Goal: Task Accomplishment & Management: Use online tool/utility

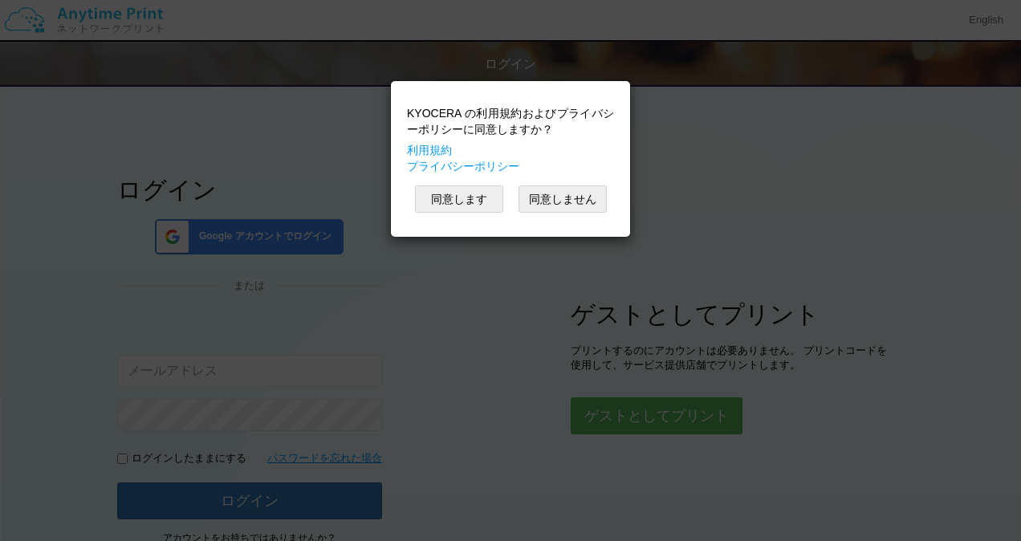
click at [645, 424] on div "KYOCERA の利用規約およびプライバシーポリシーに同意しますか？ 利用規約 プライバシーポリシー 同意します 同意しません" at bounding box center [510, 270] width 1021 height 541
click at [467, 198] on button "同意します" at bounding box center [459, 198] width 88 height 27
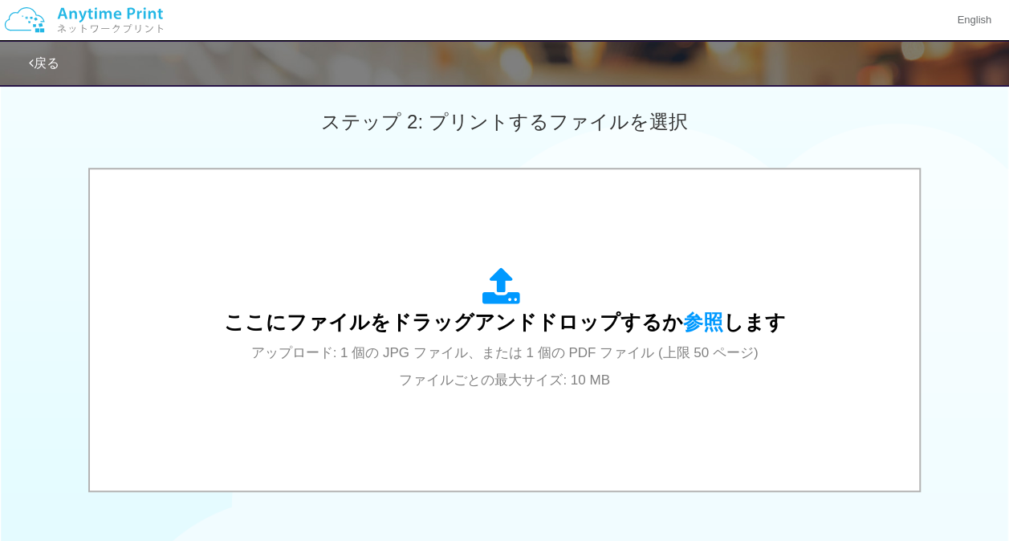
scroll to position [448, 0]
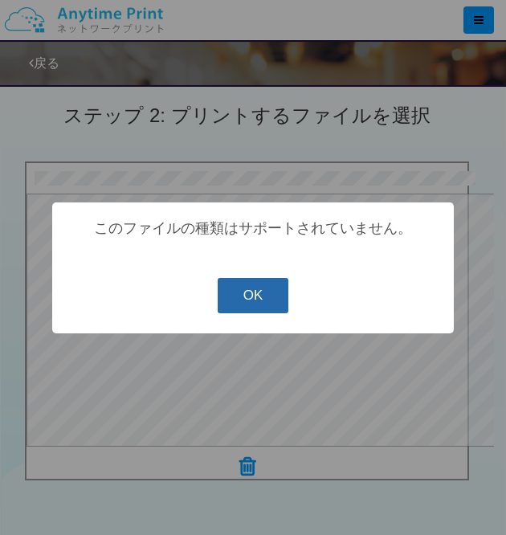
click at [254, 297] on button "OK" at bounding box center [253, 295] width 71 height 35
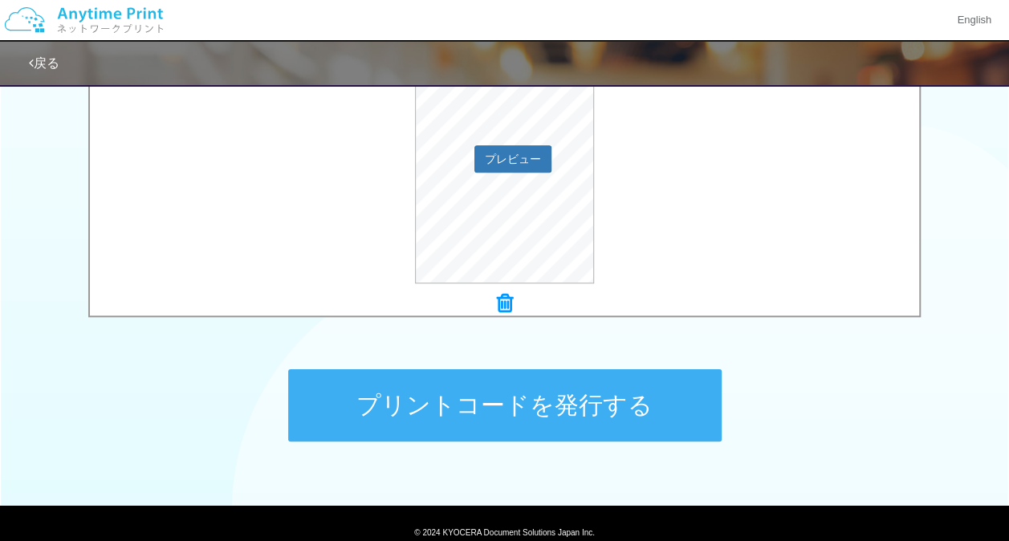
scroll to position [621, 0]
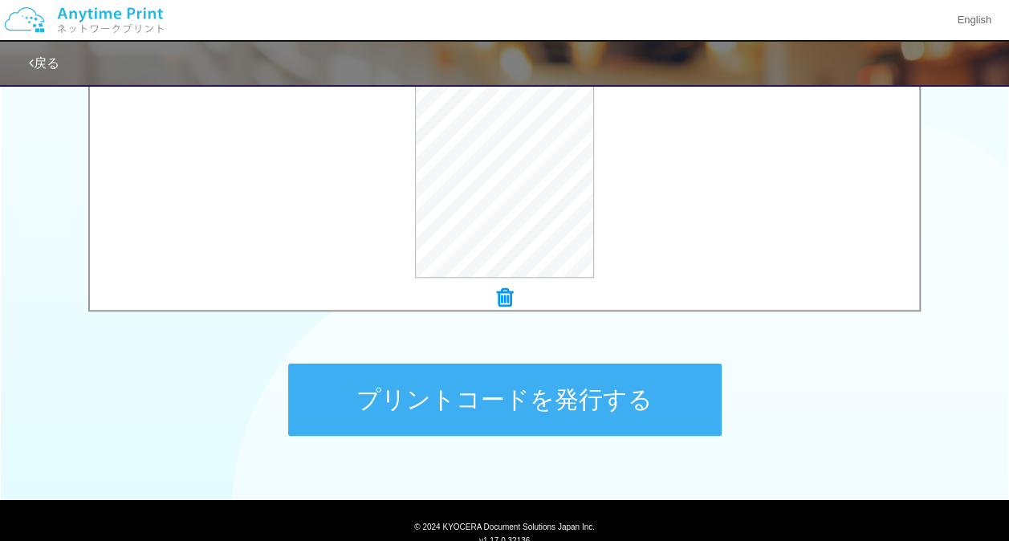
click at [560, 416] on button "プリントコードを発行する" at bounding box center [505, 400] width 434 height 72
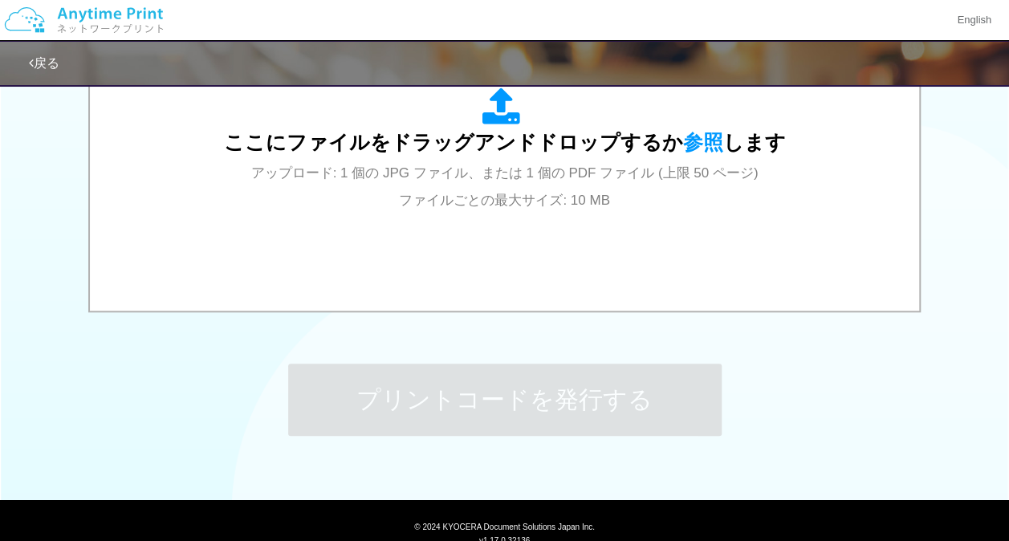
scroll to position [0, 0]
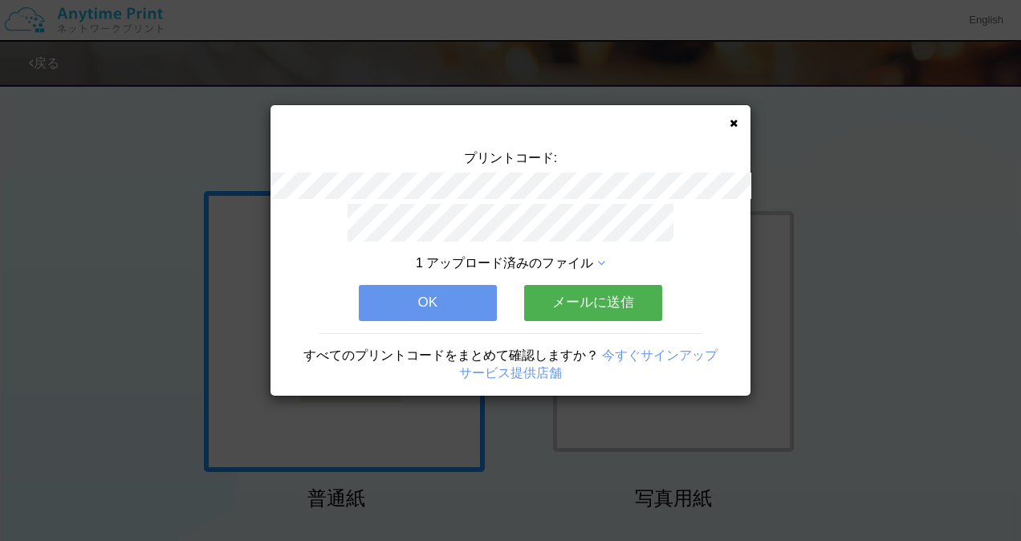
click at [459, 303] on button "OK" at bounding box center [428, 302] width 138 height 35
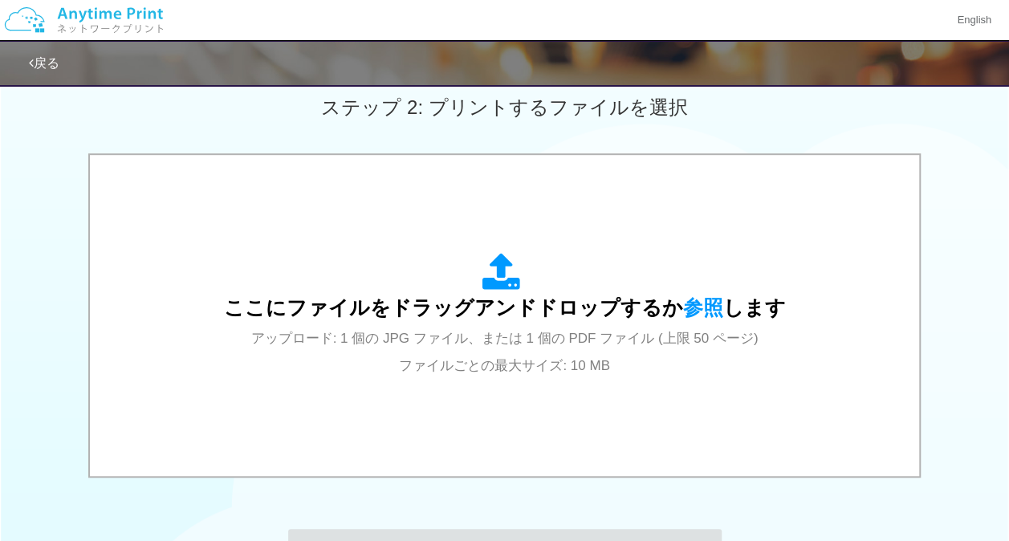
scroll to position [462, 0]
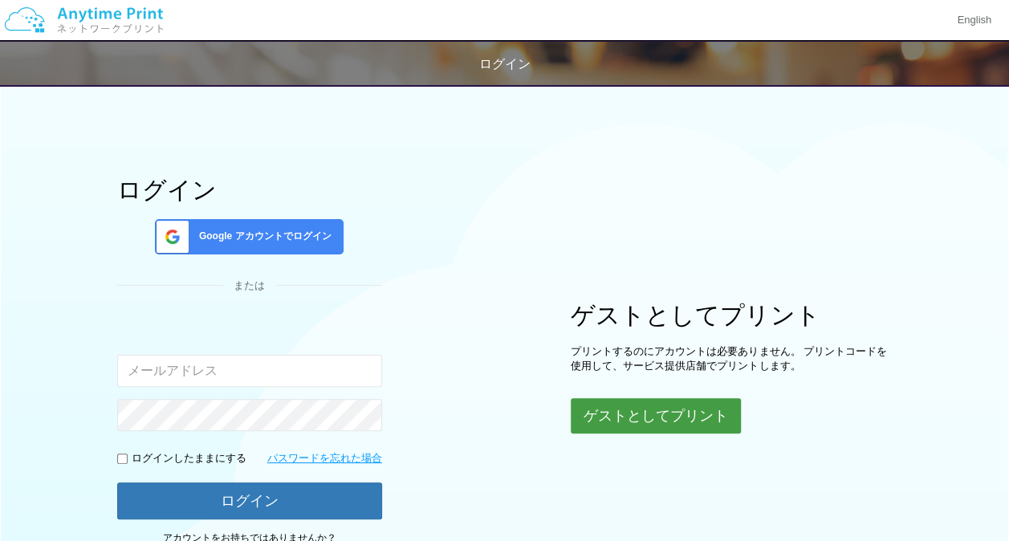
click at [639, 406] on button "ゲストとしてプリント" at bounding box center [656, 415] width 170 height 35
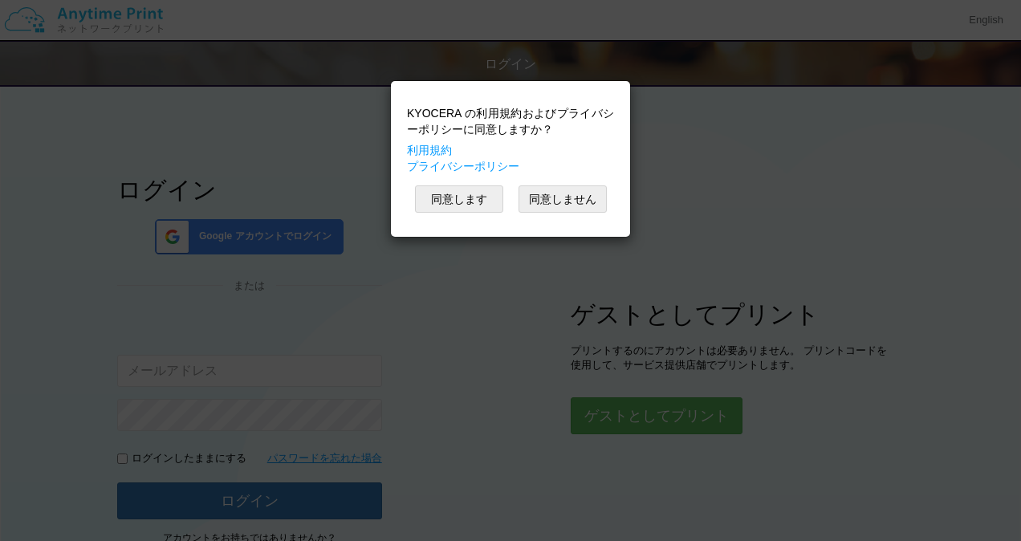
click at [444, 185] on div "KYOCERA の利用規約およびプライバシーポリシーに同意しますか？ 利用規約 プライバシーポリシー 同意します 同意しません" at bounding box center [510, 159] width 223 height 140
click at [447, 196] on button "同意します" at bounding box center [459, 198] width 88 height 27
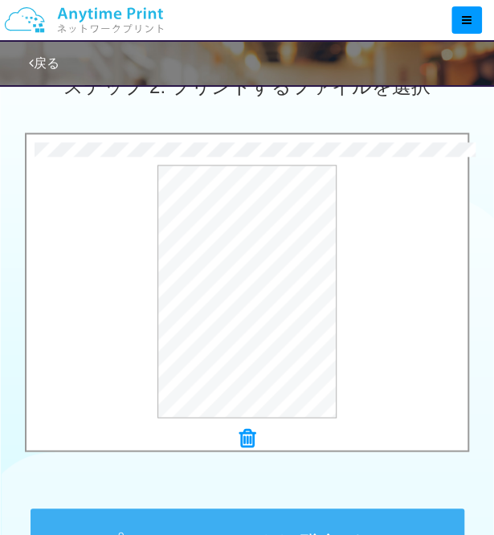
scroll to position [710, 0]
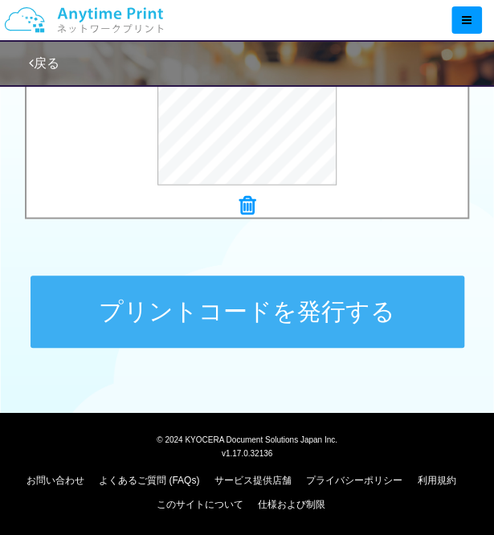
click at [239, 316] on button "プリントコードを発行する" at bounding box center [248, 311] width 434 height 72
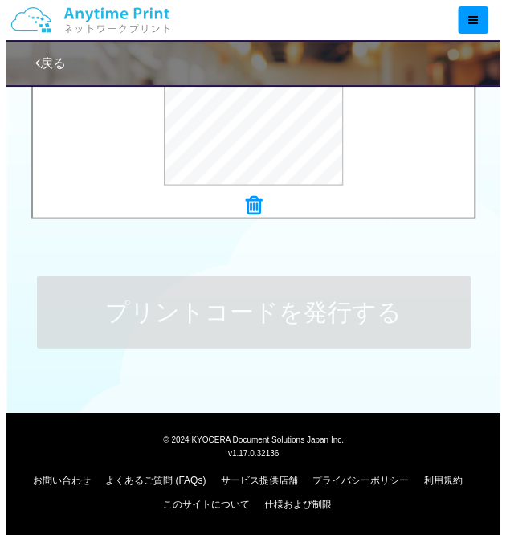
scroll to position [0, 0]
